Goal: Navigation & Orientation: Understand site structure

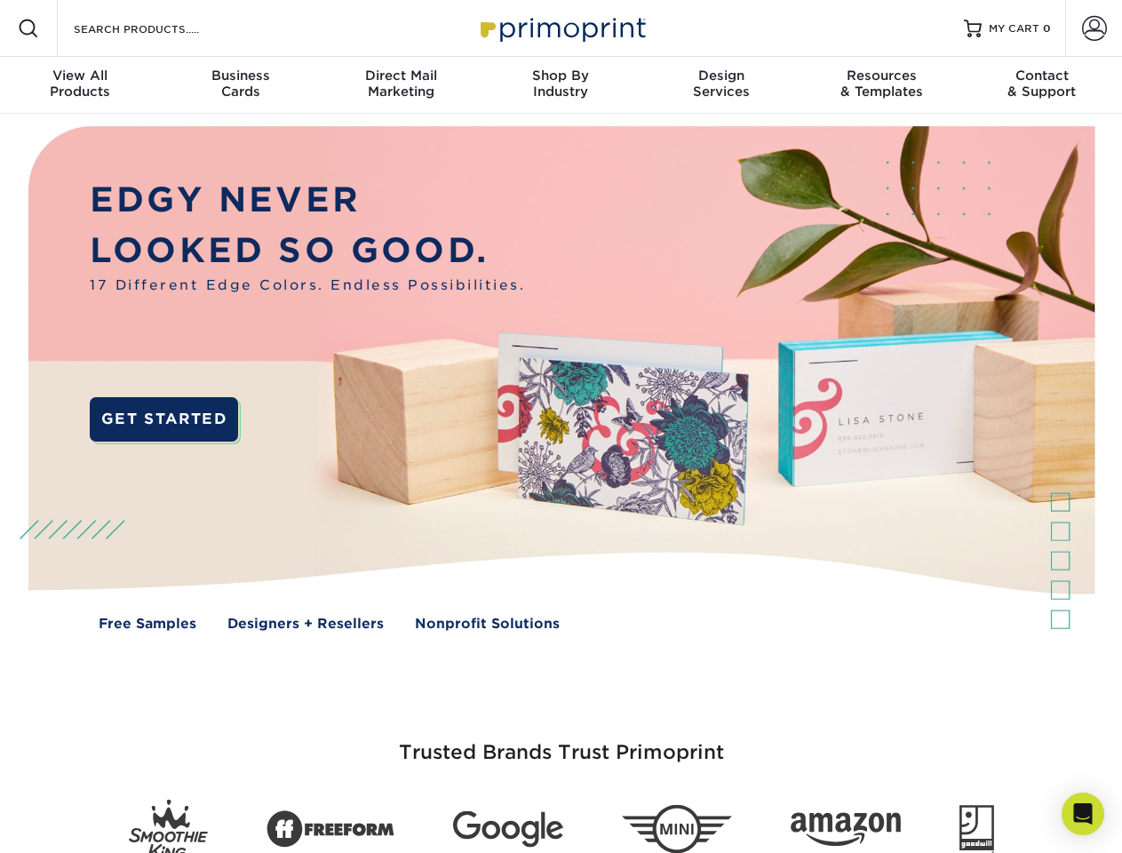
click at [561, 426] on img at bounding box center [560, 391] width 1111 height 555
click at [28, 28] on span at bounding box center [28, 28] width 21 height 21
click at [1094, 28] on span at bounding box center [1094, 28] width 25 height 25
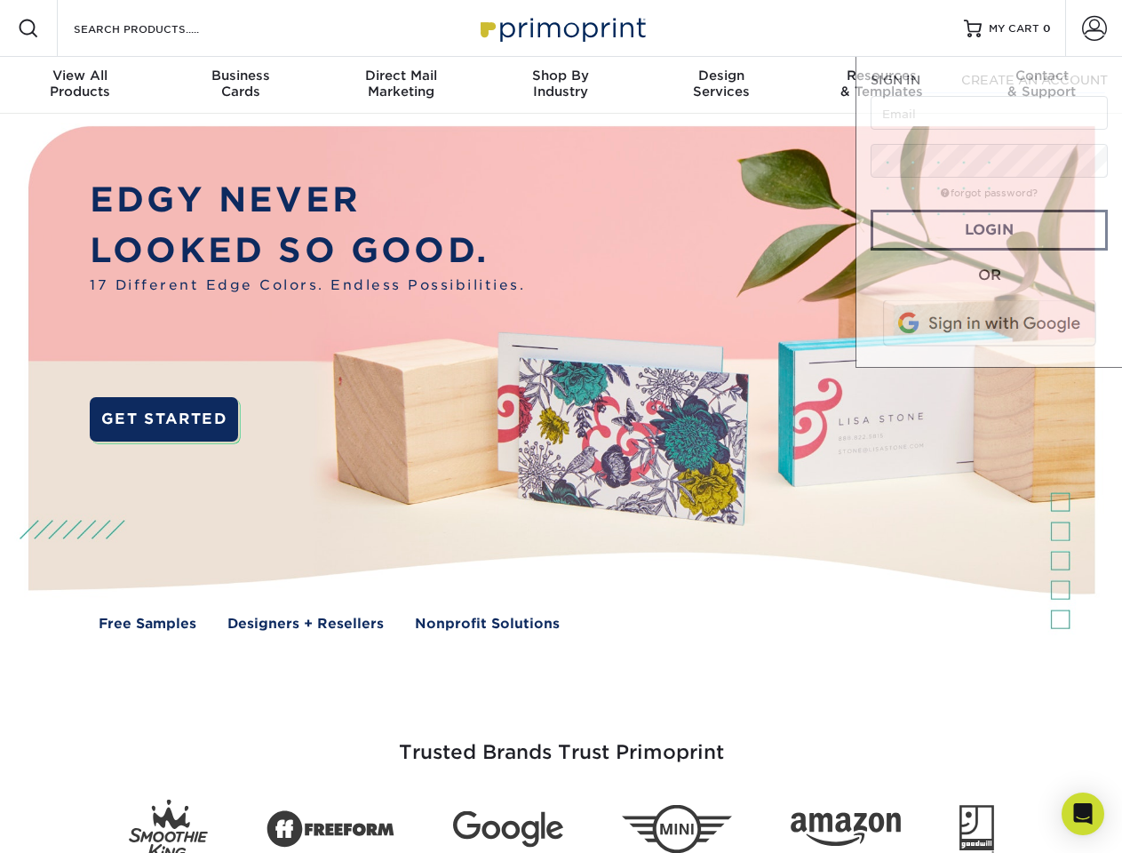
click at [80, 85] on div "View All Products" at bounding box center [80, 84] width 160 height 32
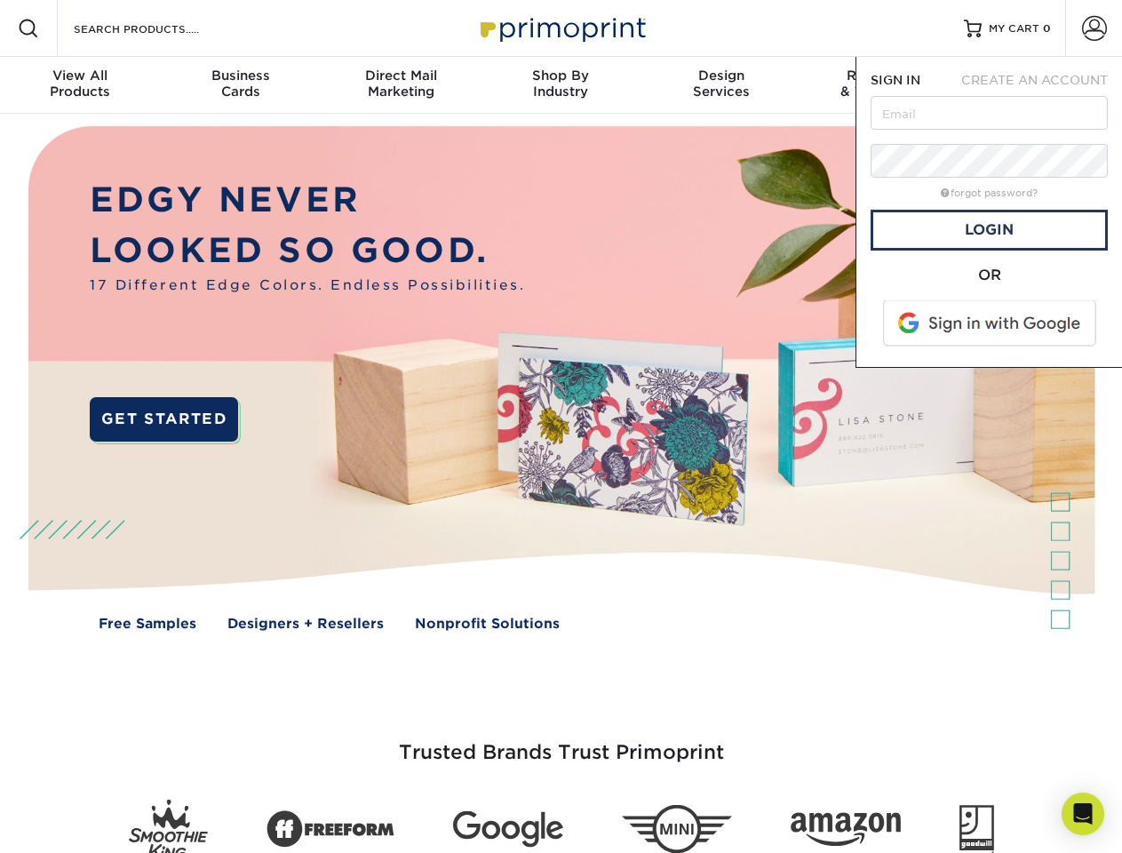
click at [240, 85] on div "Business Cards" at bounding box center [240, 84] width 160 height 32
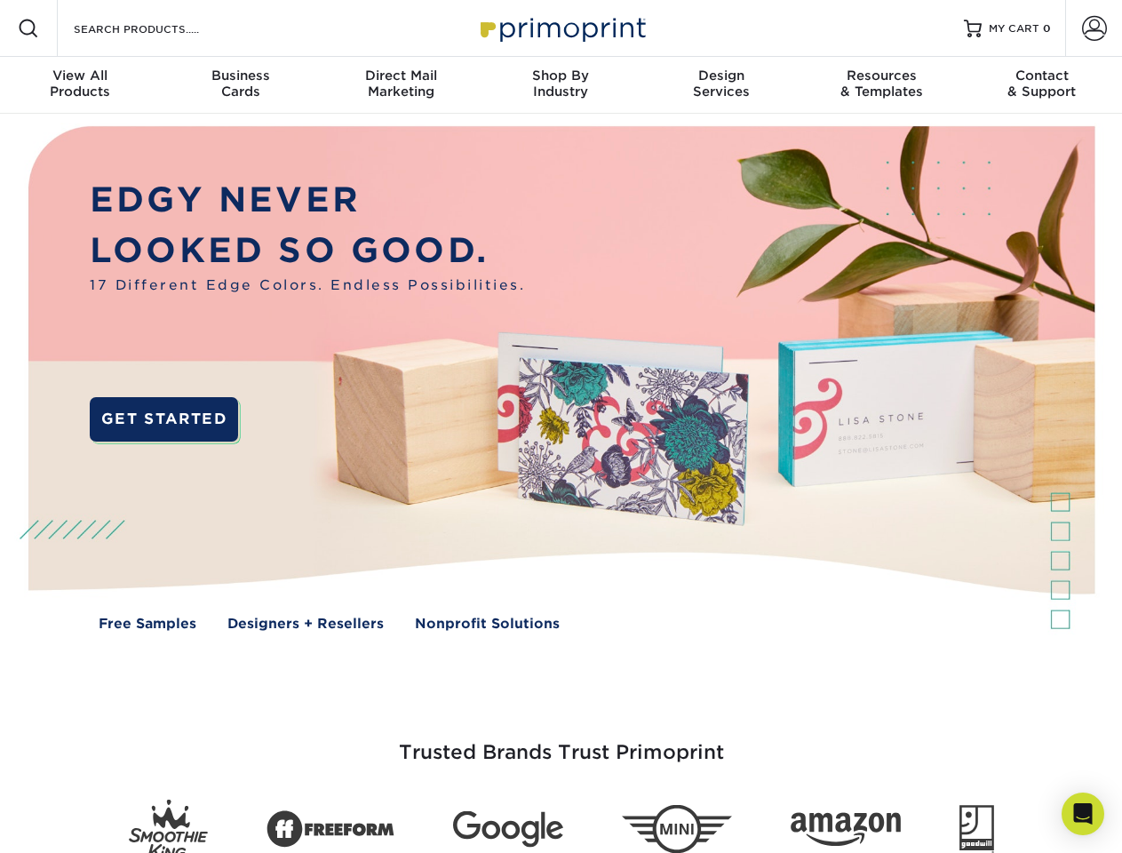
click at [401, 85] on div "Direct Mail Marketing" at bounding box center [401, 84] width 160 height 32
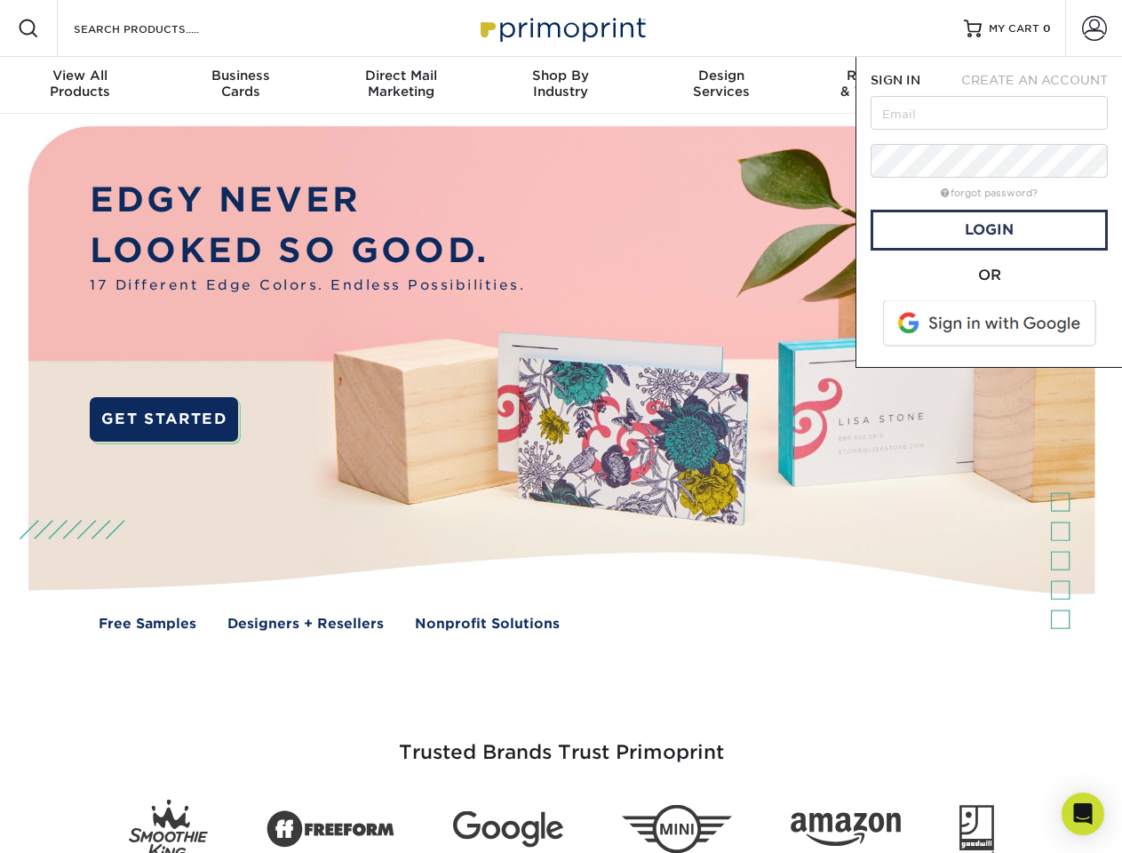
click at [561, 85] on div "Shop By Industry" at bounding box center [561, 84] width 160 height 32
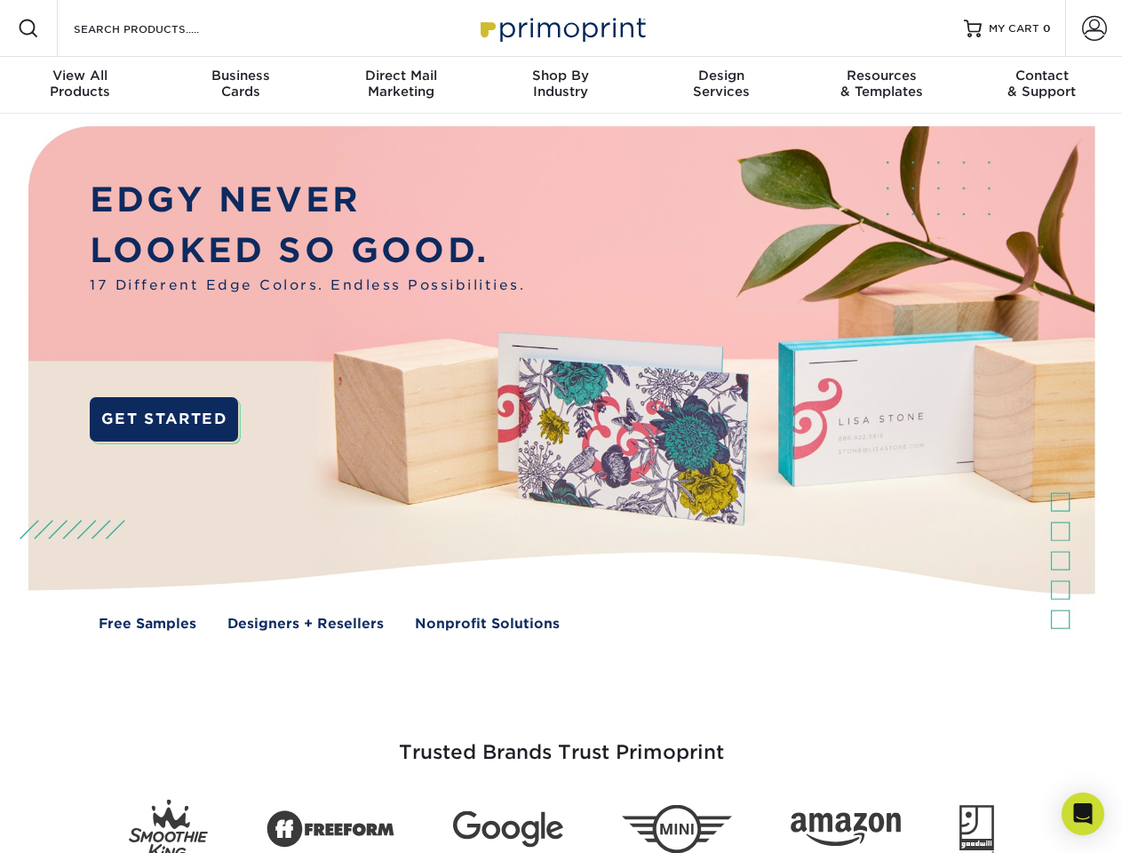
click at [721, 85] on div "Design Services" at bounding box center [721, 84] width 160 height 32
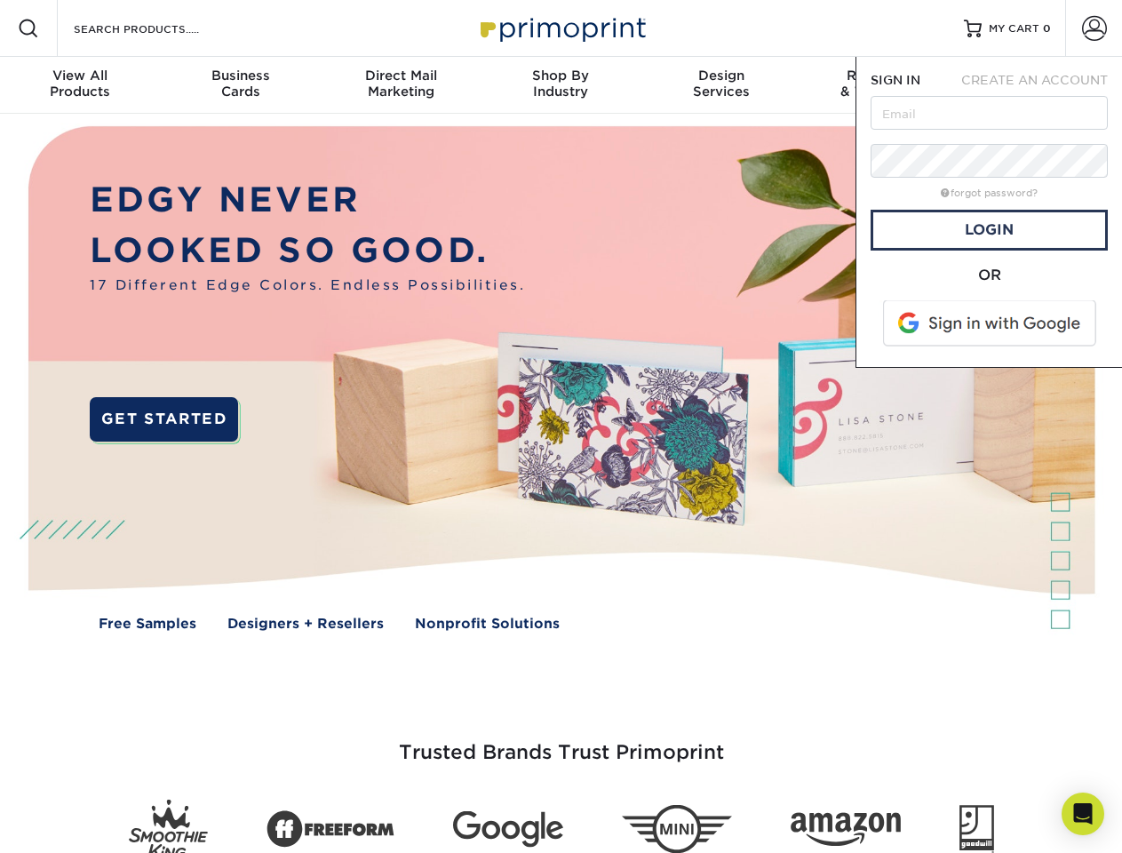
click at [881, 85] on span "SIGN IN" at bounding box center [896, 80] width 50 height 14
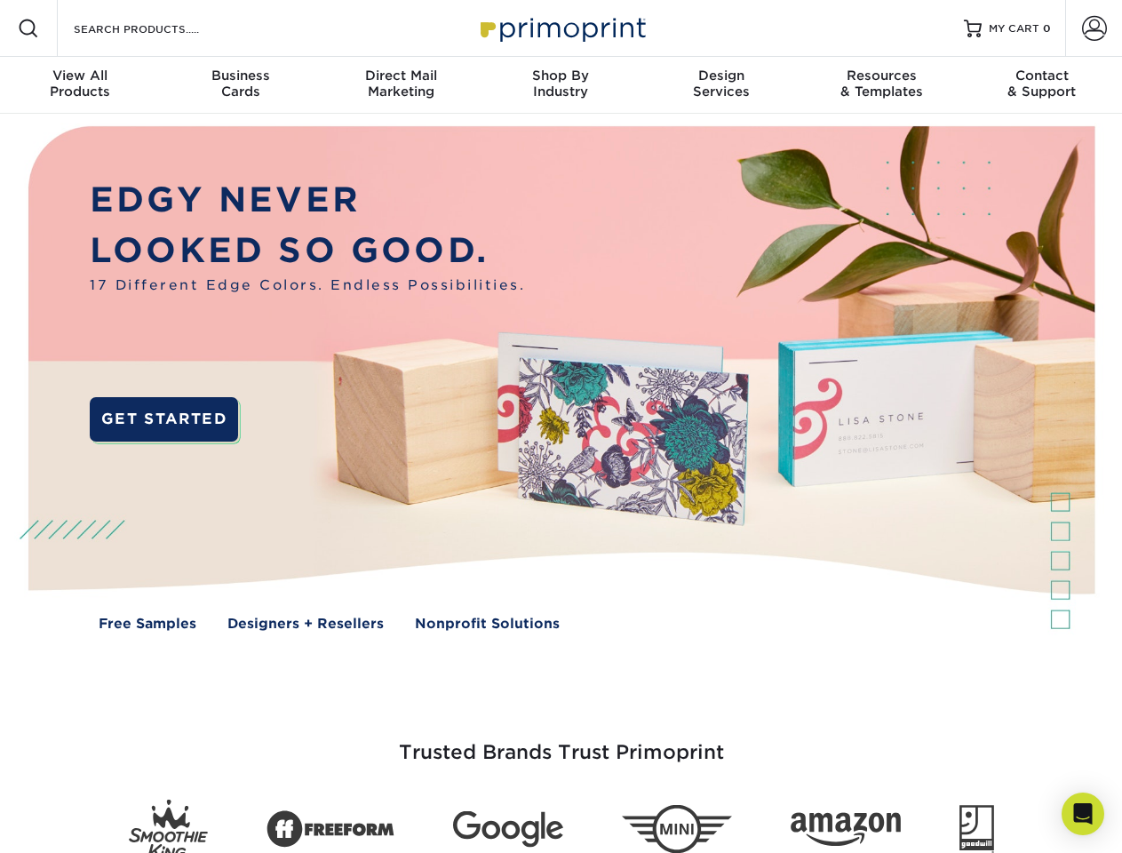
click at [1042, 85] on div "Contact & Support" at bounding box center [1042, 84] width 160 height 32
